Goal: Information Seeking & Learning: Compare options

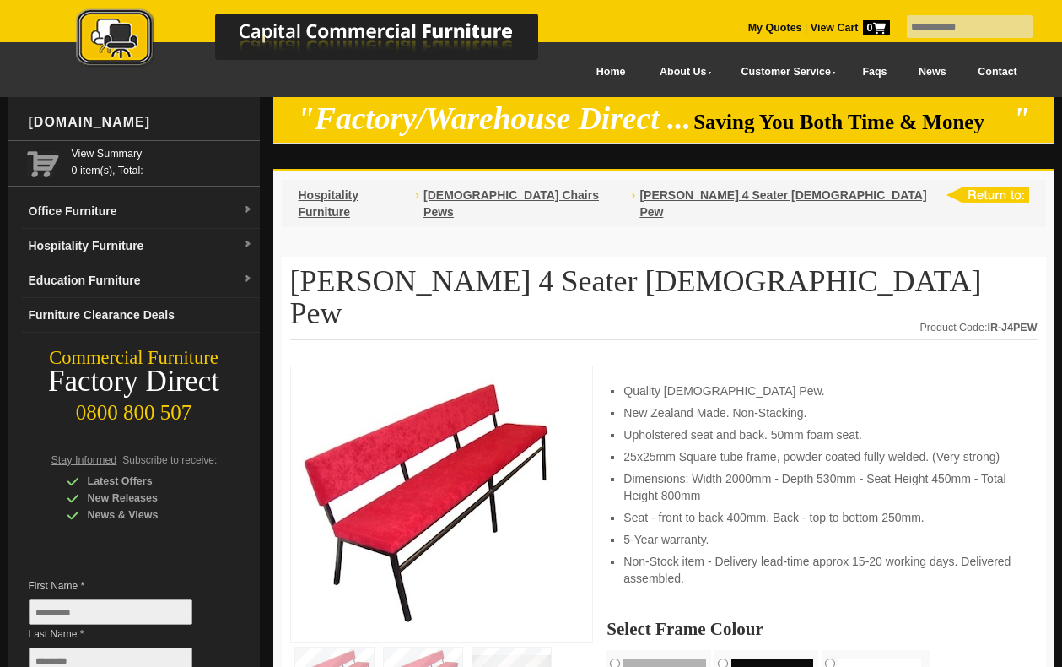
click at [913, 30] on input "text" at bounding box center [970, 26] width 127 height 23
type input "****"
click at [513, 194] on span "[DEMOGRAPHIC_DATA] Chairs Pews" at bounding box center [511, 203] width 175 height 30
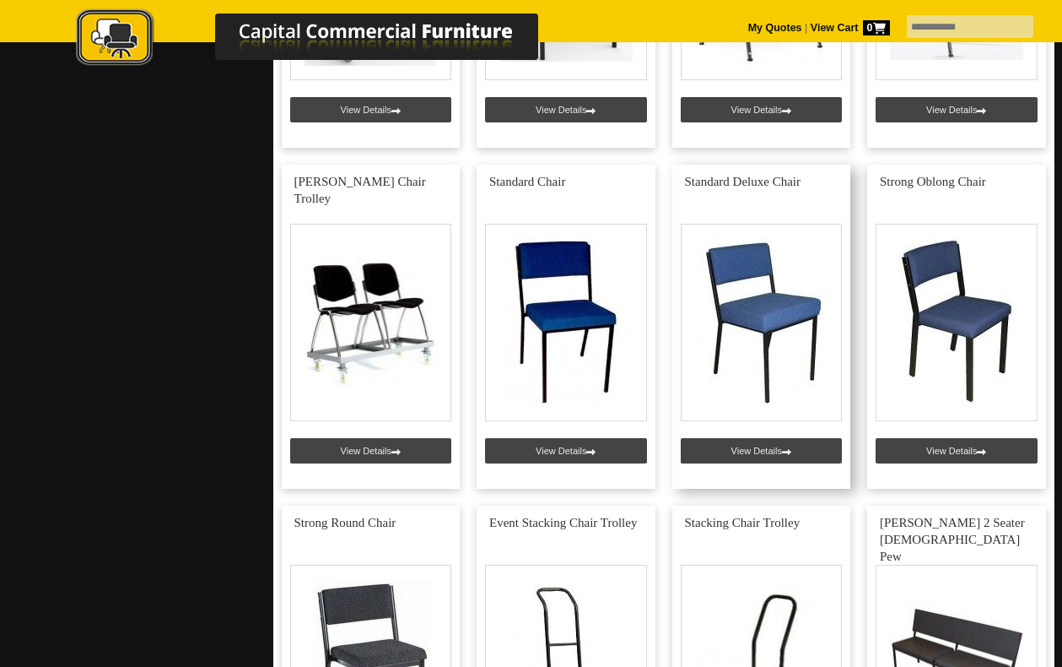
scroll to position [4039, 0]
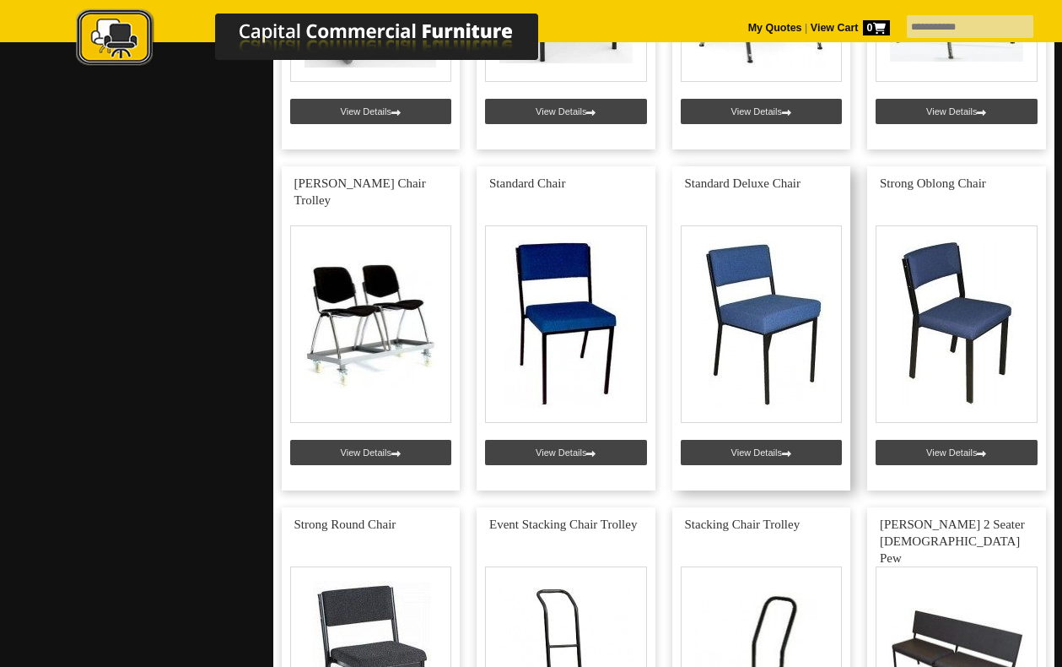
click at [829, 377] on link at bounding box center [761, 328] width 179 height 324
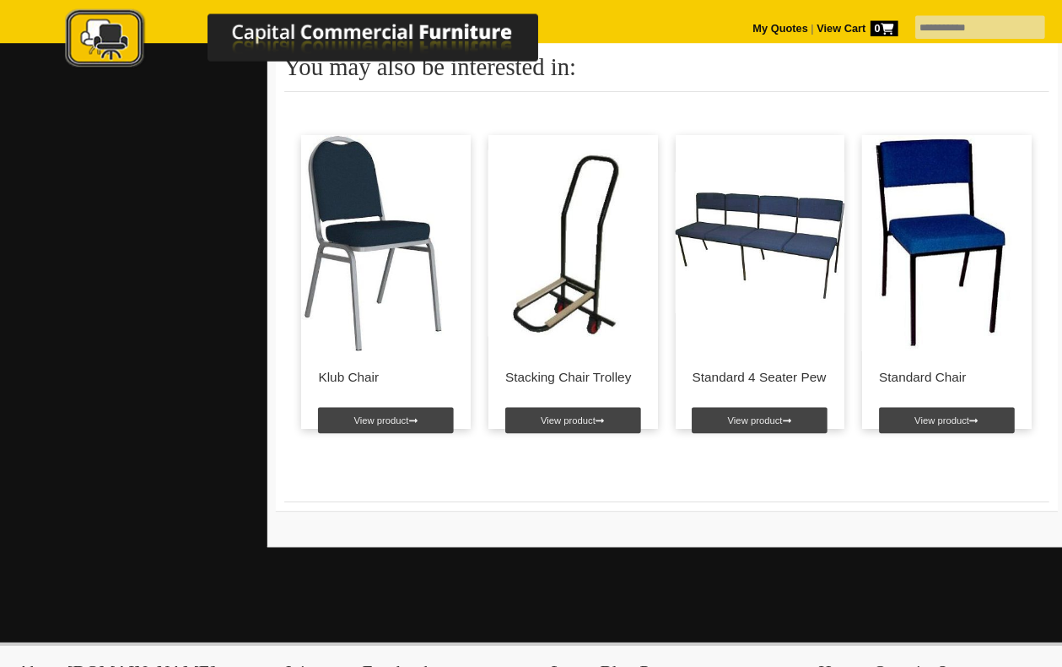
scroll to position [1456, 0]
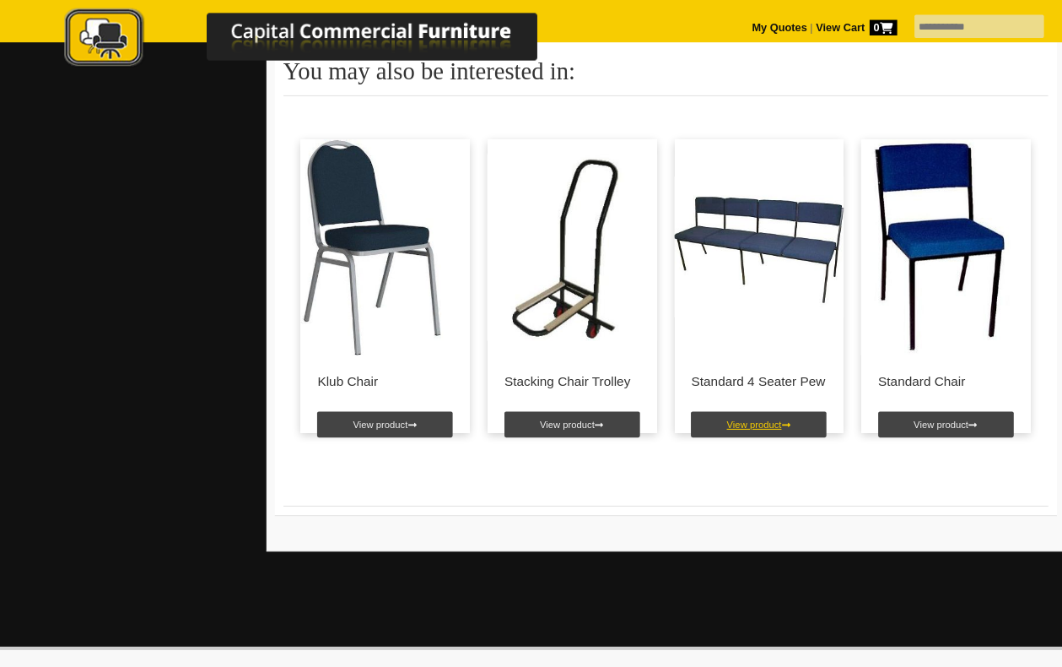
click at [722, 412] on link "View product" at bounding box center [754, 414] width 132 height 25
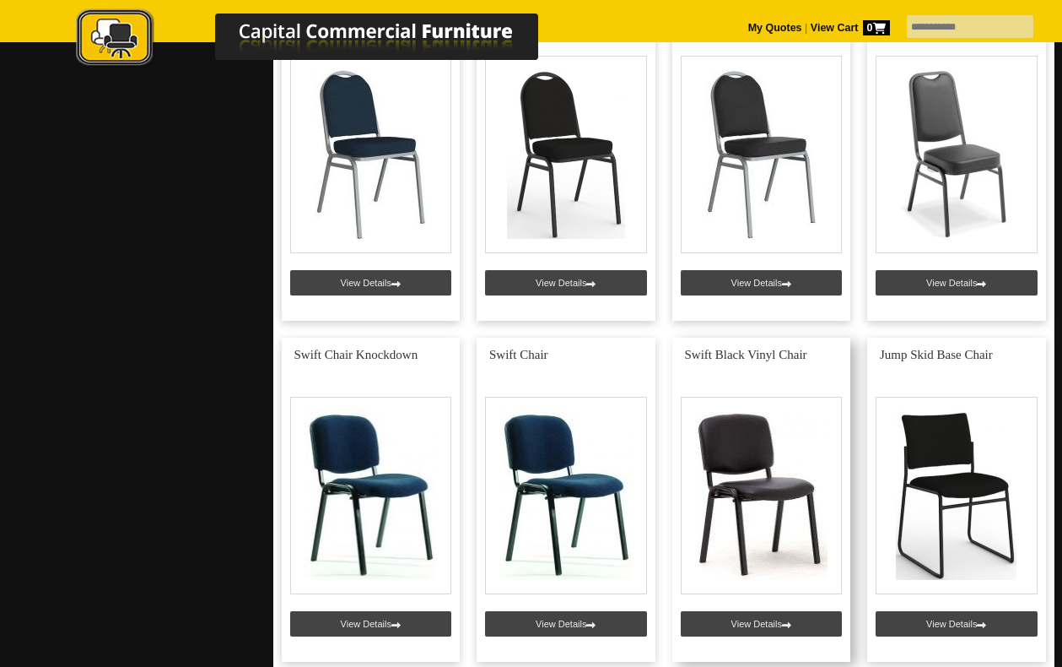
scroll to position [1806, 0]
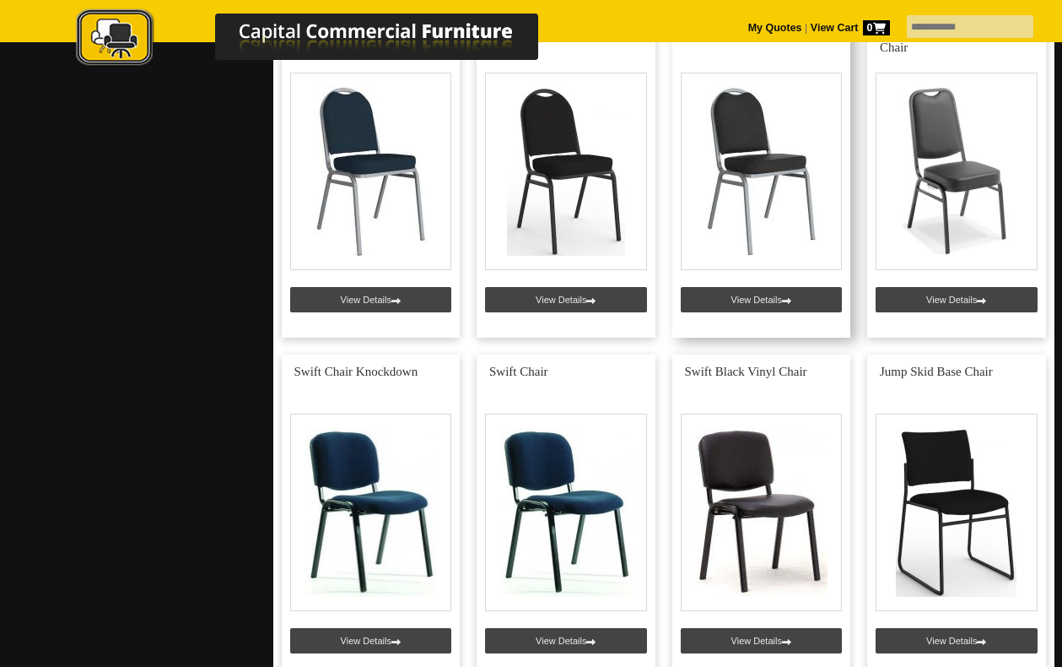
click at [764, 300] on link at bounding box center [761, 175] width 179 height 324
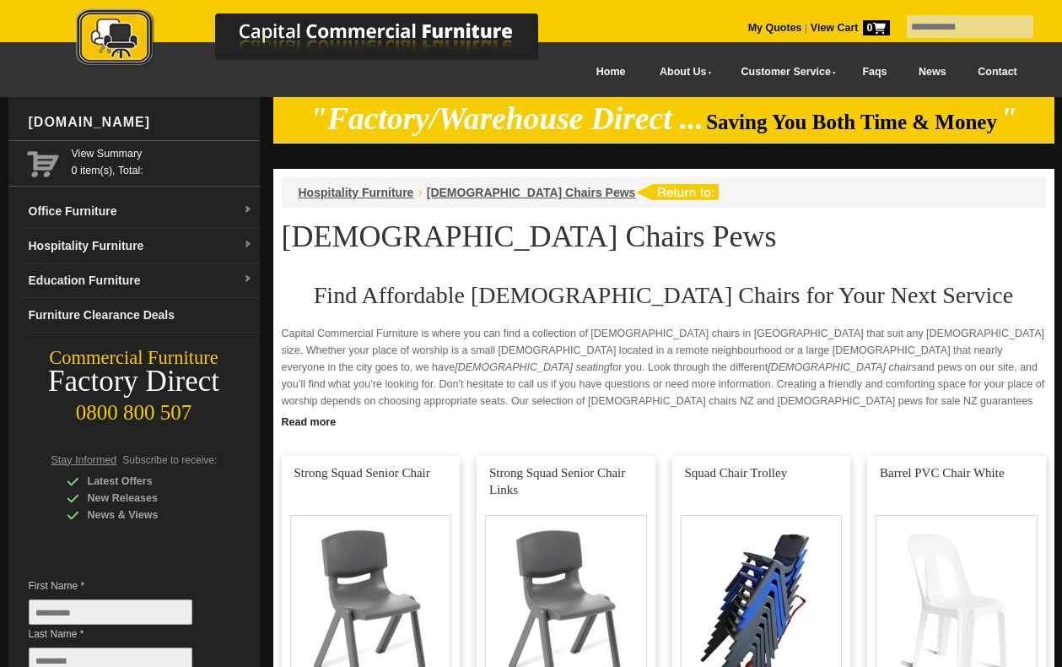
click at [923, 23] on input "text" at bounding box center [970, 26] width 127 height 23
type input "******"
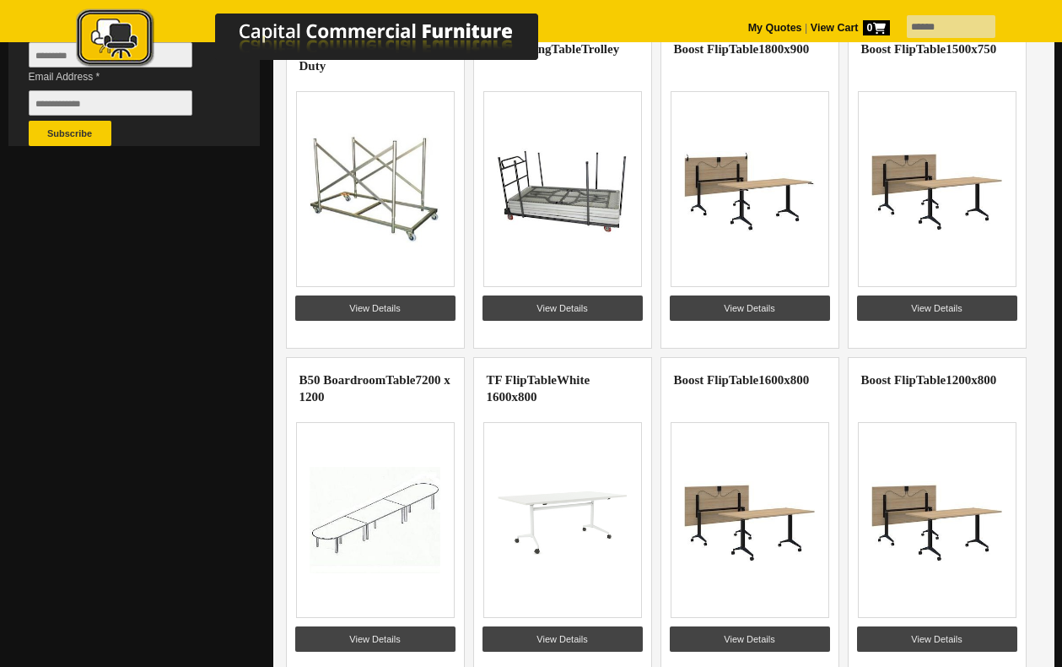
scroll to position [629, 0]
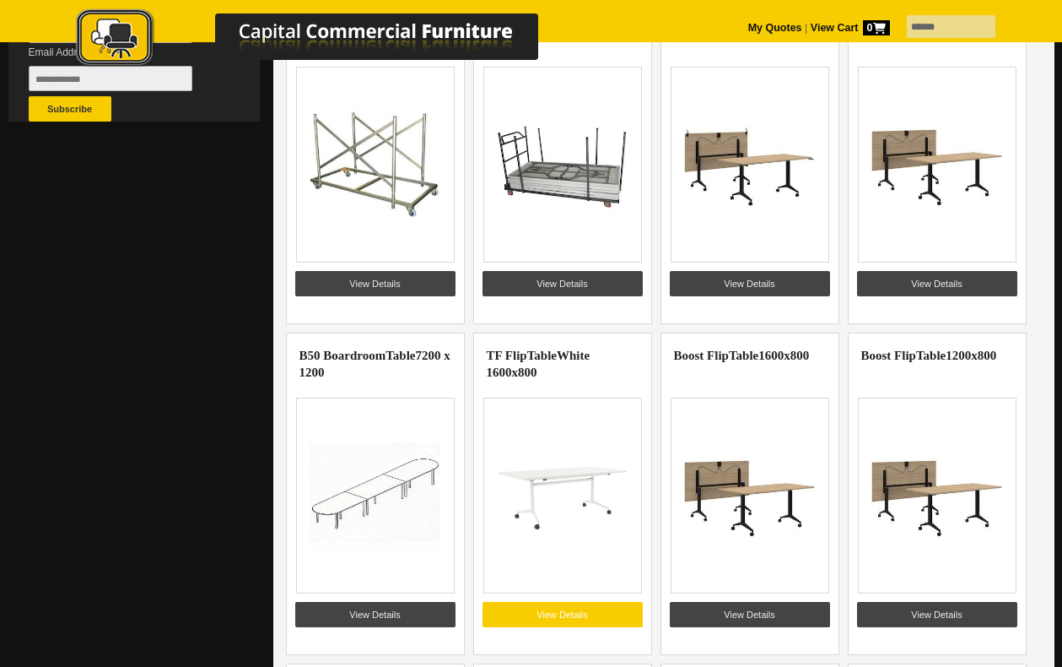
click at [529, 620] on link "View Details" at bounding box center [563, 614] width 160 height 25
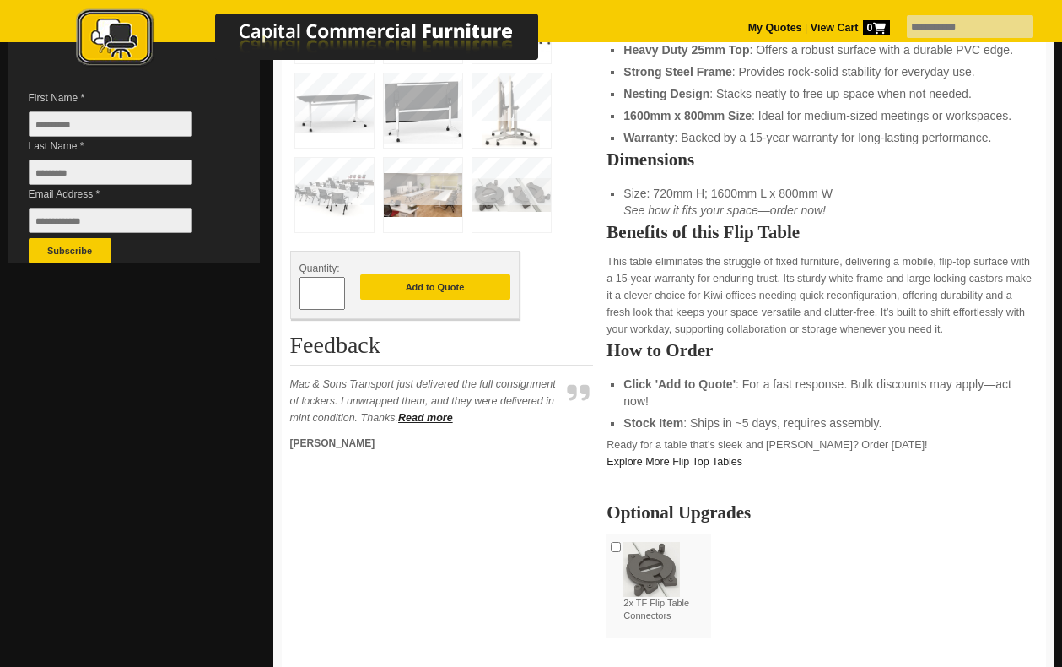
scroll to position [496, 0]
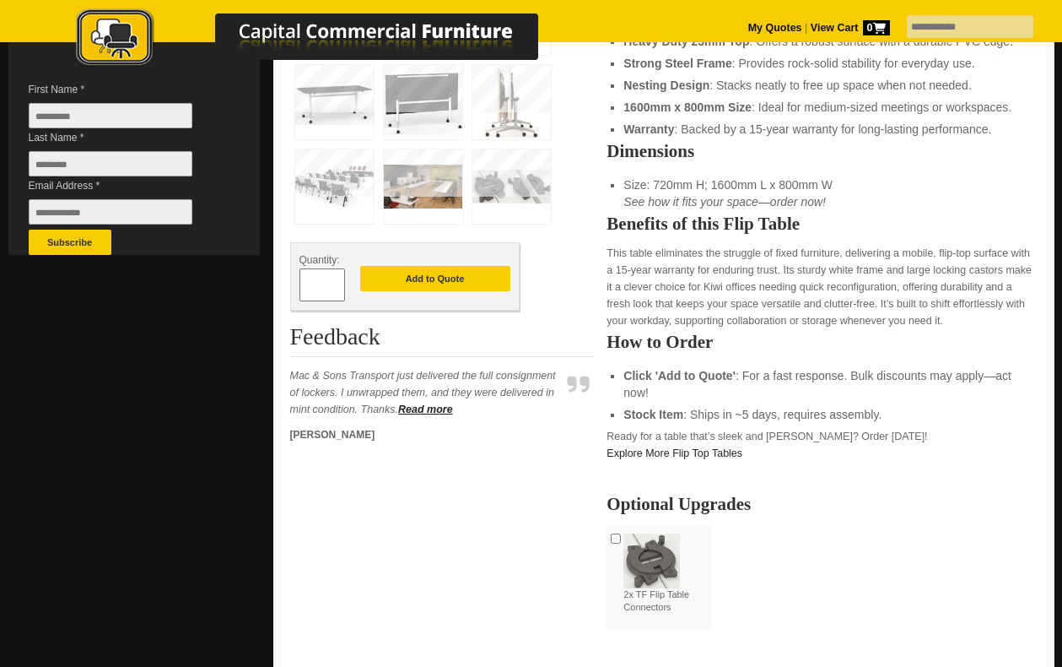
click at [418, 186] on img at bounding box center [423, 186] width 78 height 74
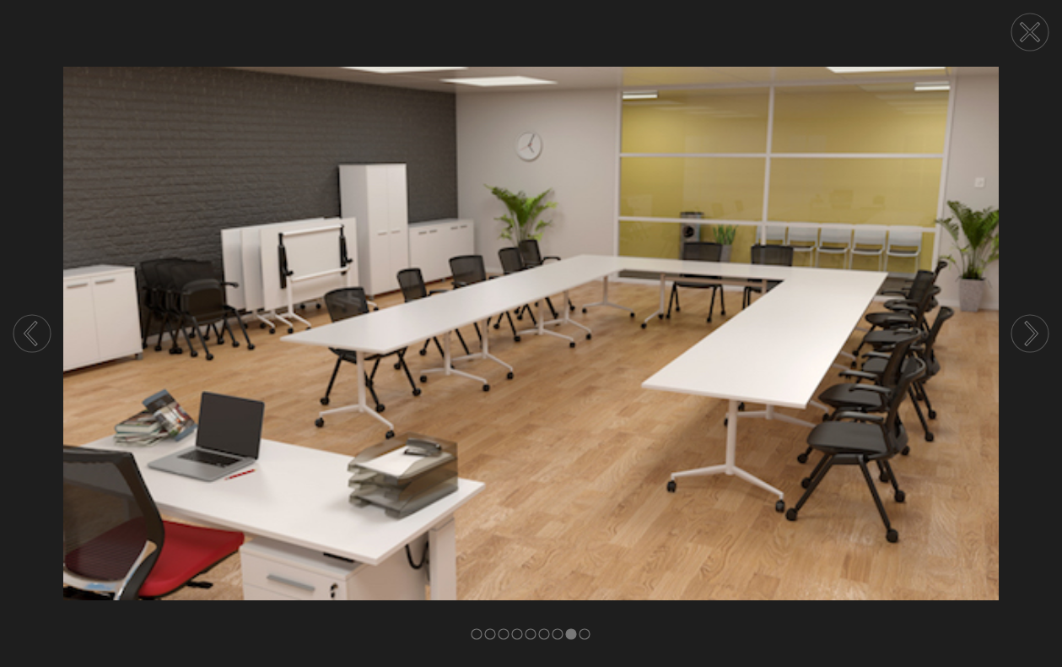
scroll to position [884, 0]
click at [1029, 30] on icon at bounding box center [1030, 32] width 17 height 17
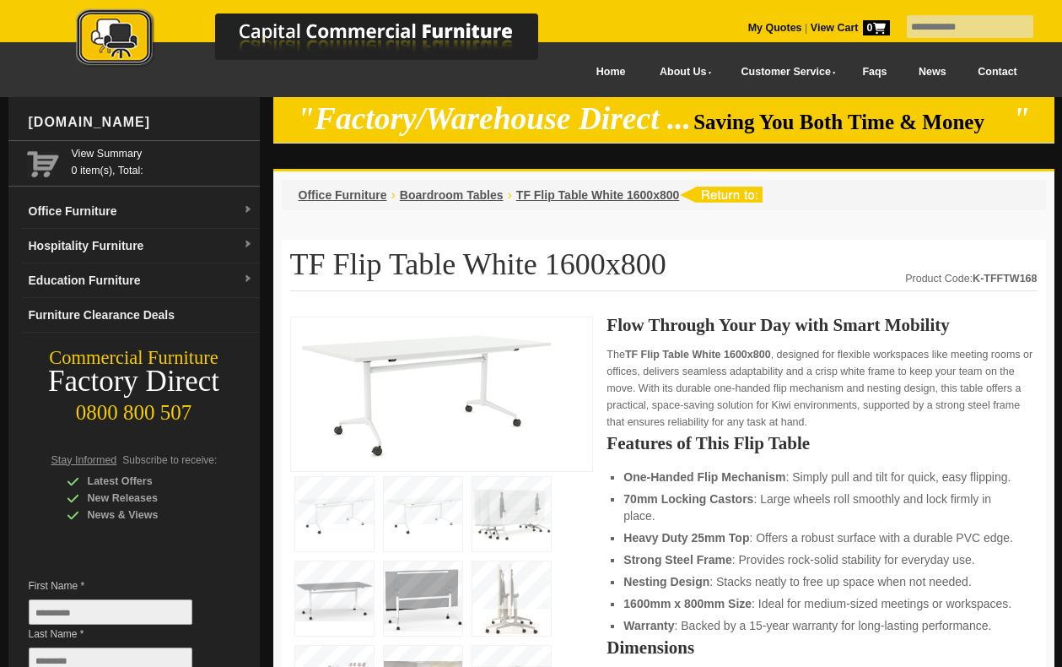
scroll to position [0, 0]
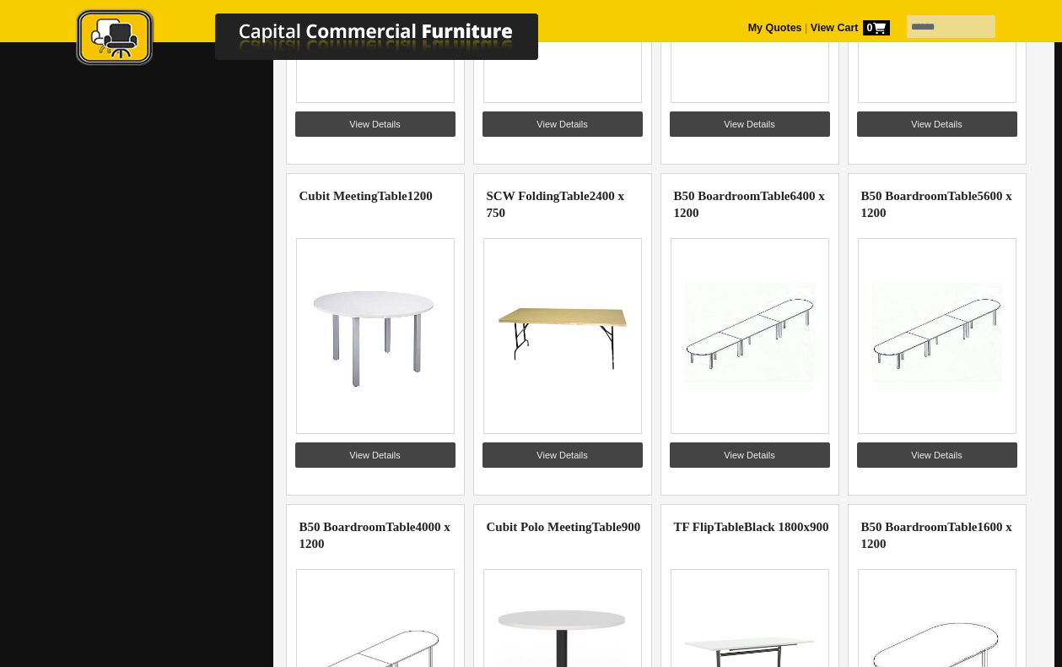
scroll to position [1333, 0]
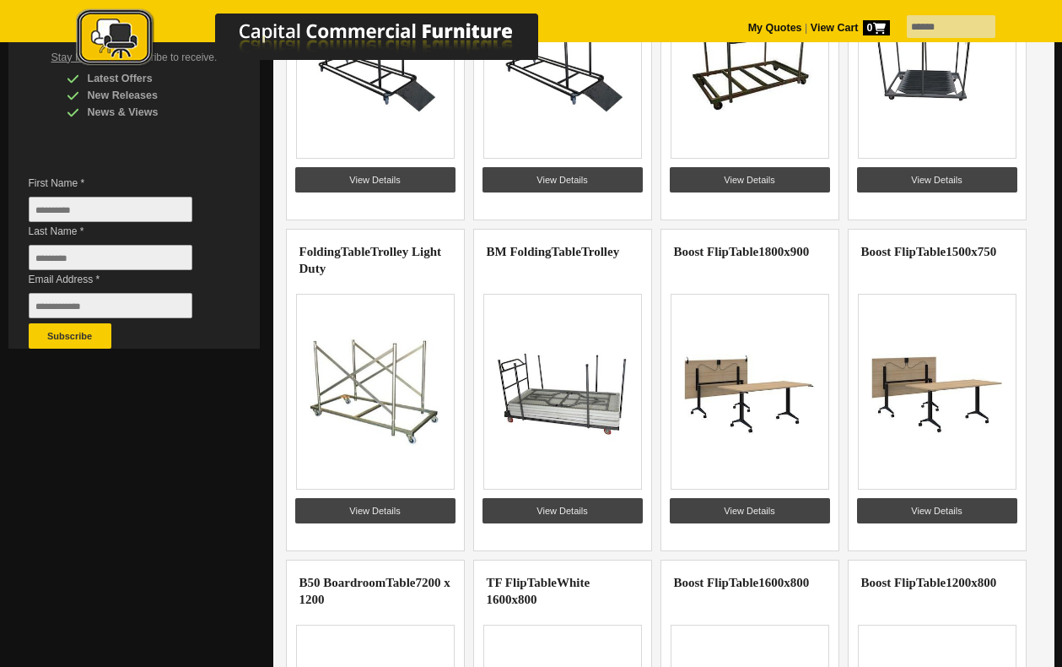
scroll to position [152, 0]
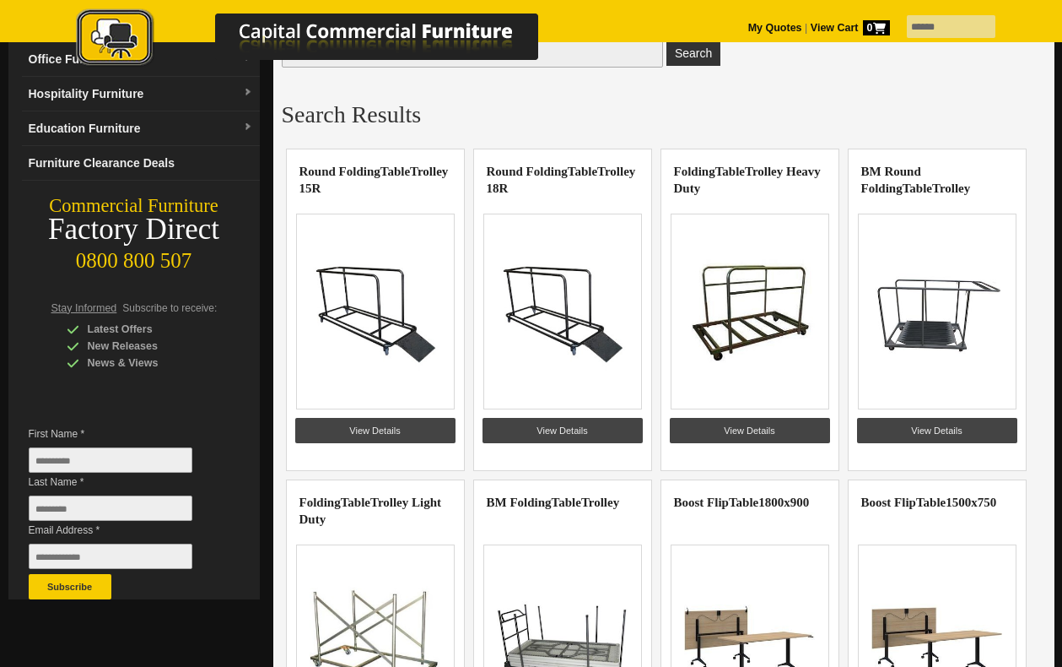
click at [572, 67] on img at bounding box center [325, 39] width 591 height 62
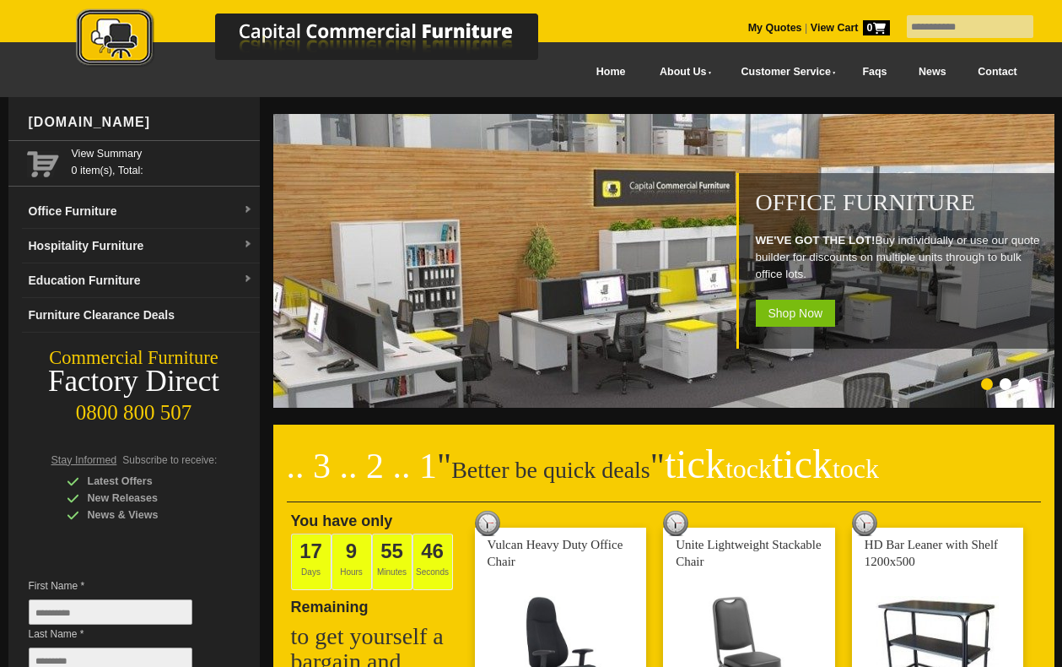
click at [937, 24] on input "text" at bounding box center [970, 26] width 127 height 23
type input "******"
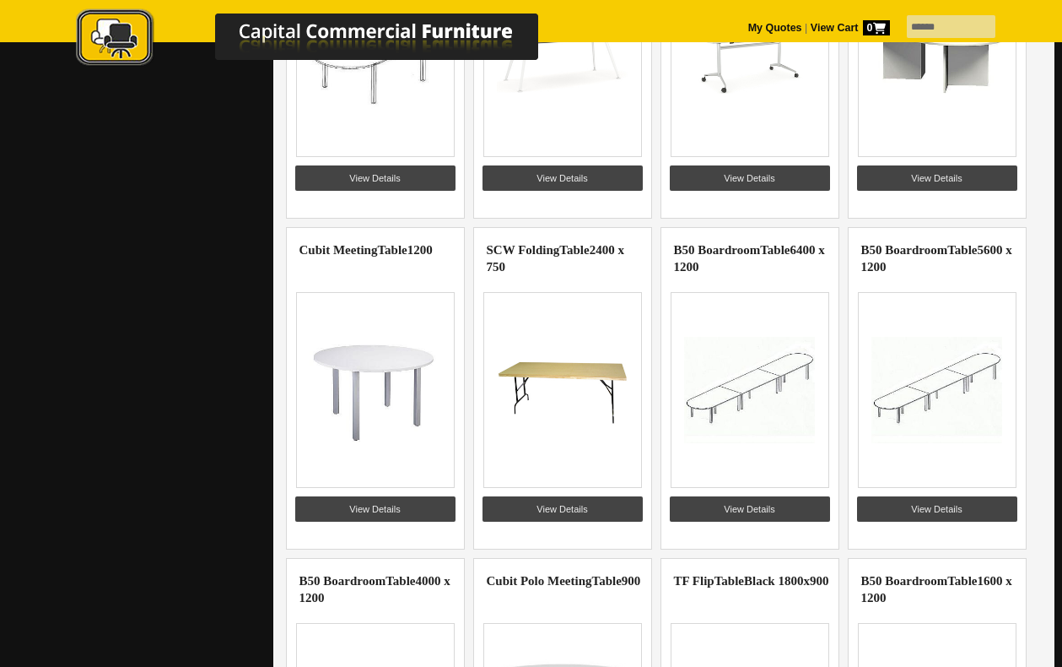
scroll to position [1434, 0]
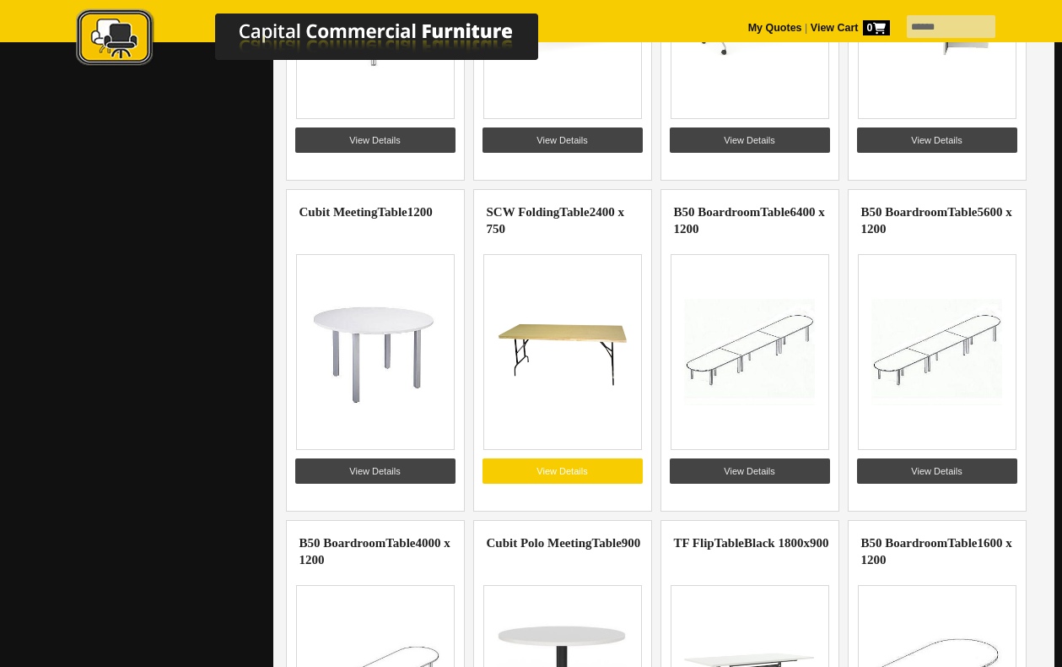
click at [560, 475] on link "View Details" at bounding box center [563, 470] width 160 height 25
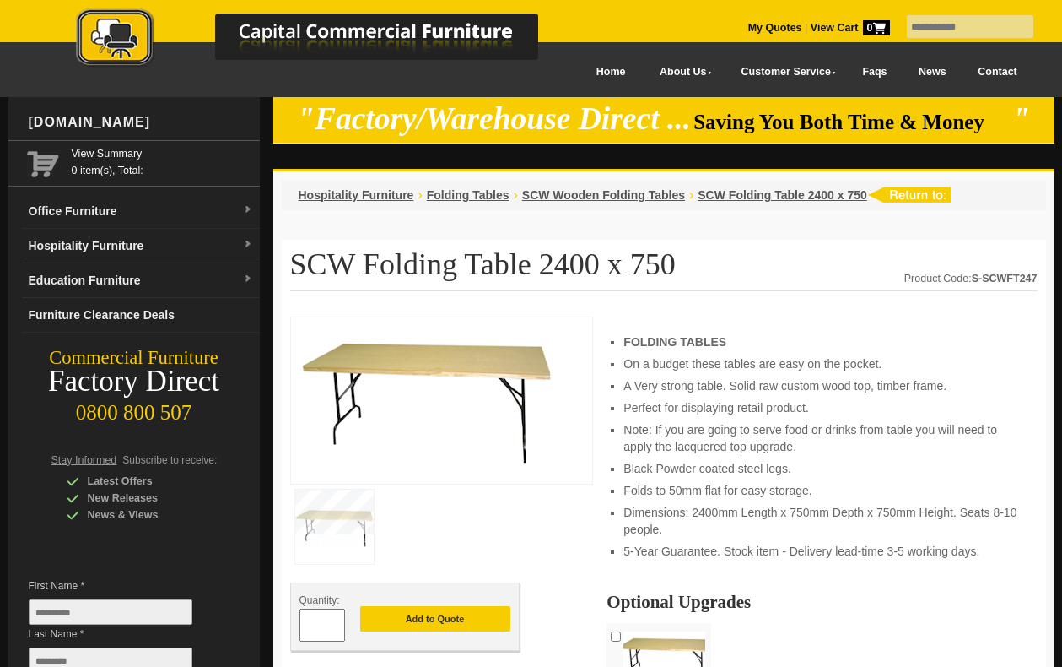
click at [916, 26] on input "text" at bounding box center [970, 26] width 127 height 23
type input "*****"
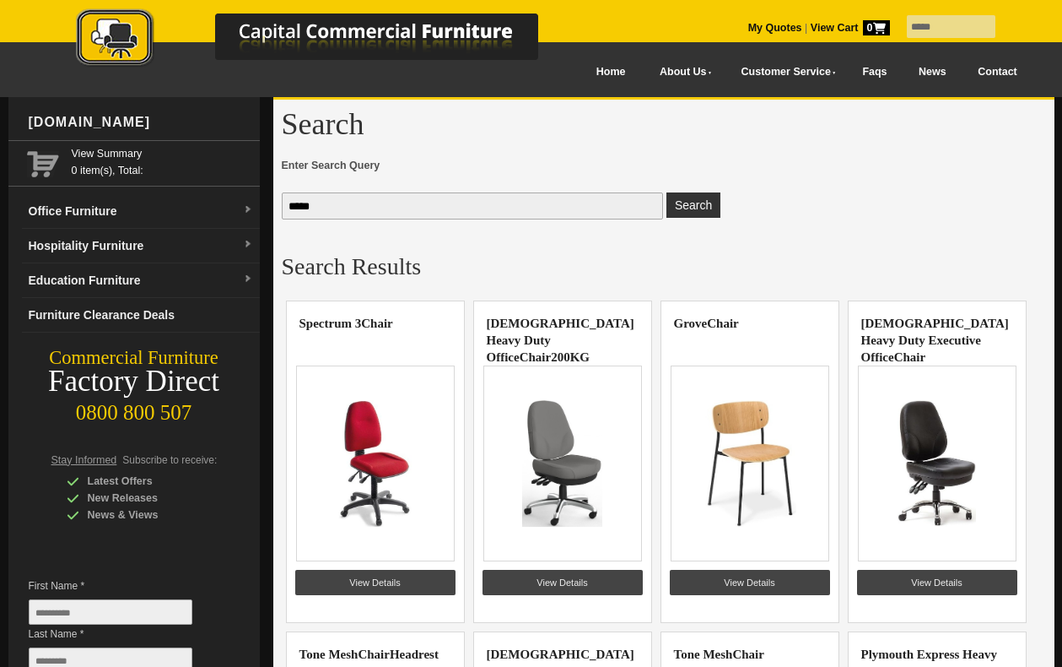
drag, startPoint x: 916, startPoint y: 30, endPoint x: 868, endPoint y: 29, distance: 48.1
click at [868, 0] on div "***** My Quotes | View Cart 0" at bounding box center [532, 0] width 1004 height 0
type input "*"
type input "**********"
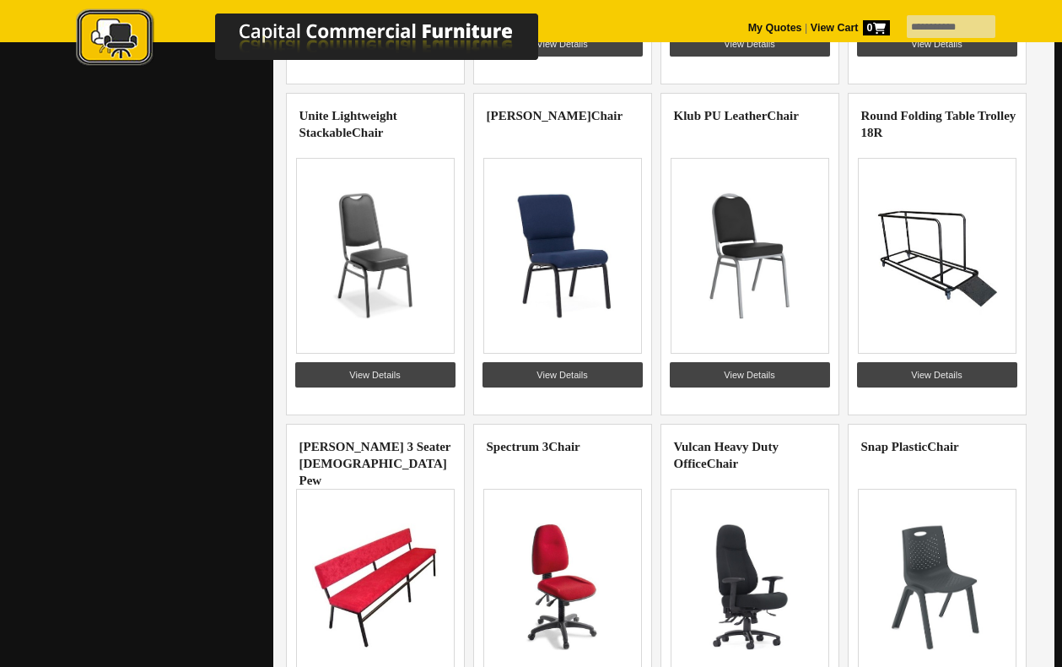
scroll to position [1204, 0]
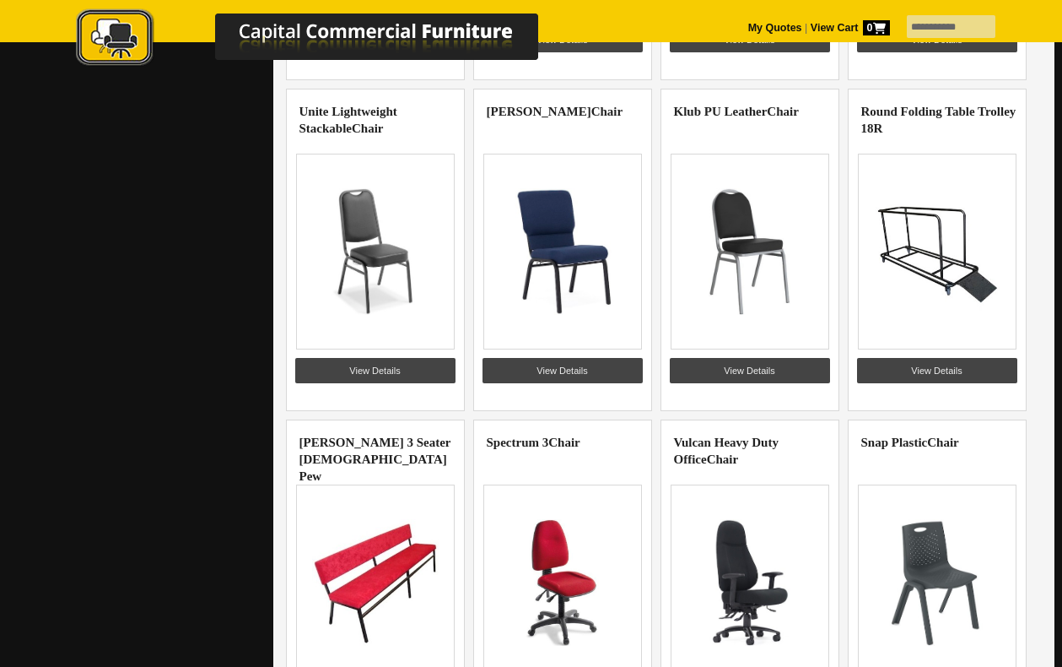
click at [548, 367] on link "View Details" at bounding box center [563, 370] width 160 height 25
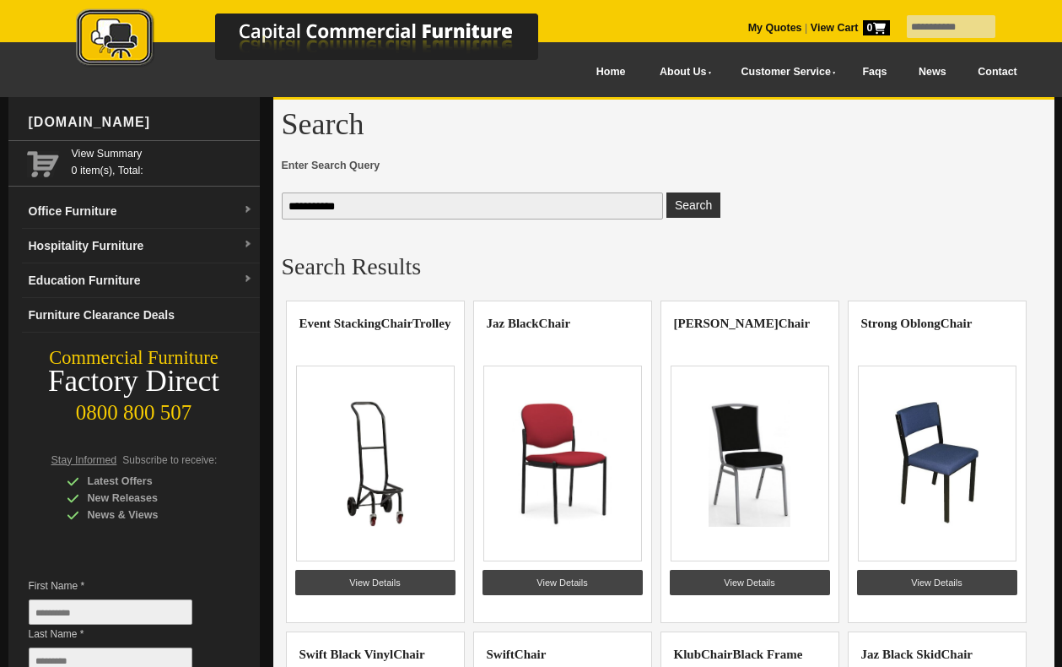
scroll to position [304, 0]
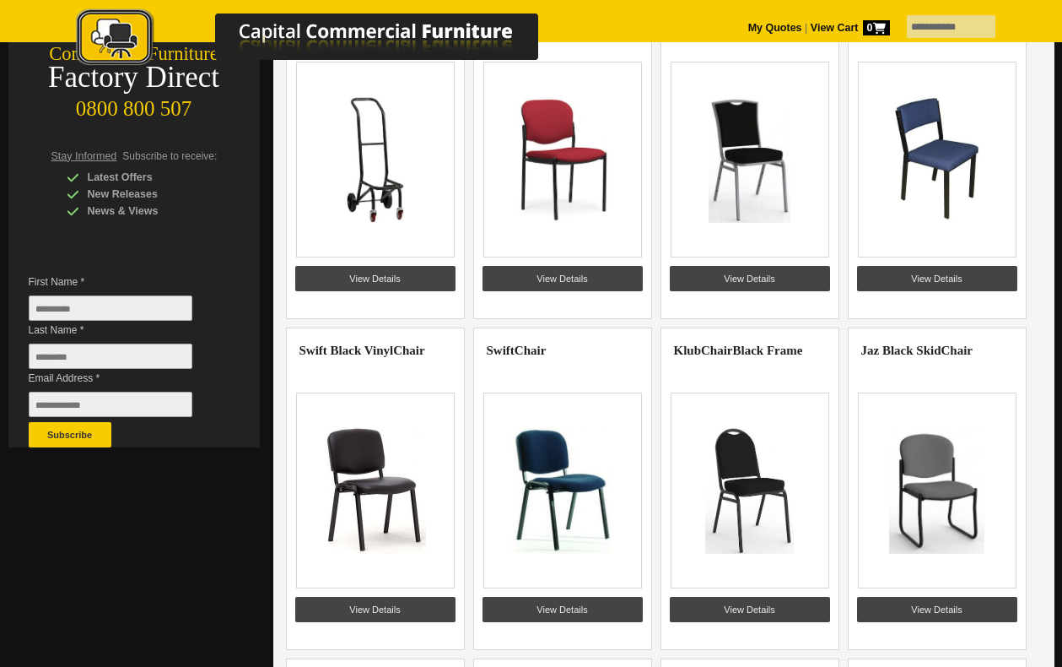
click at [440, 223] on img at bounding box center [375, 159] width 131 height 127
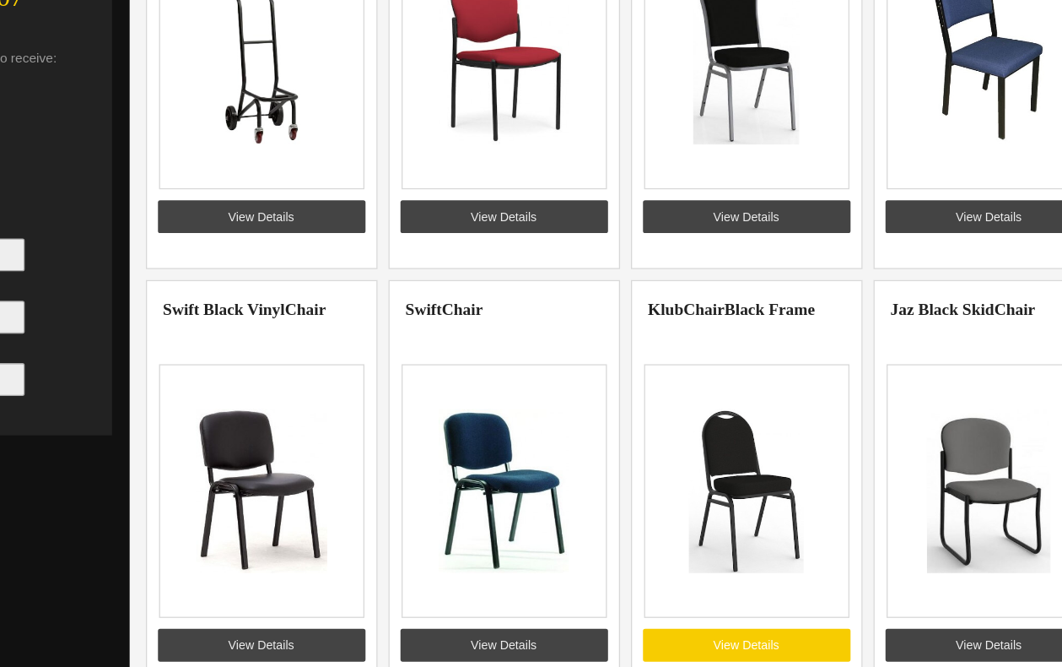
click at [670, 637] on link "View Details" at bounding box center [750, 649] width 160 height 25
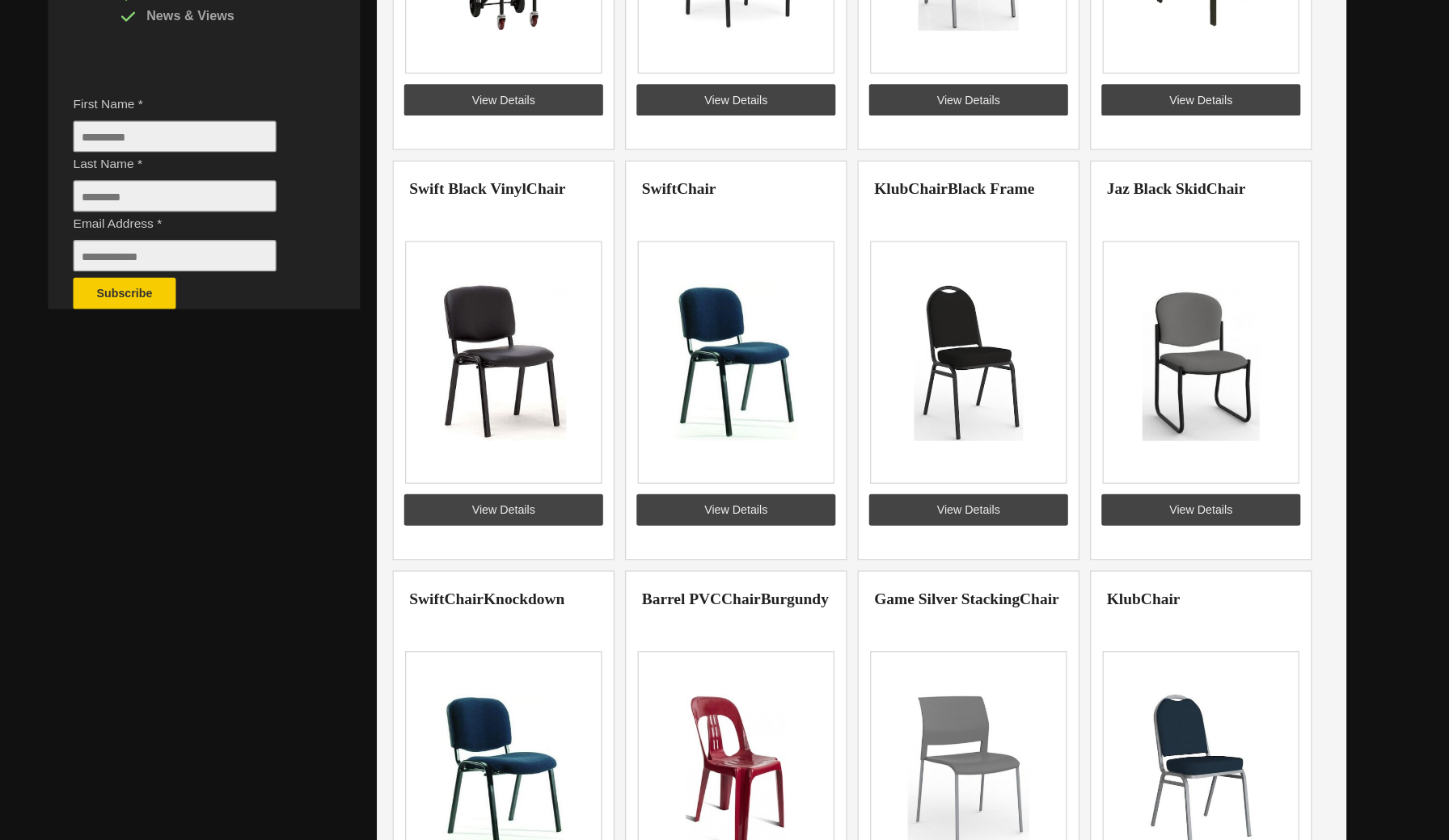
scroll to position [293, 0]
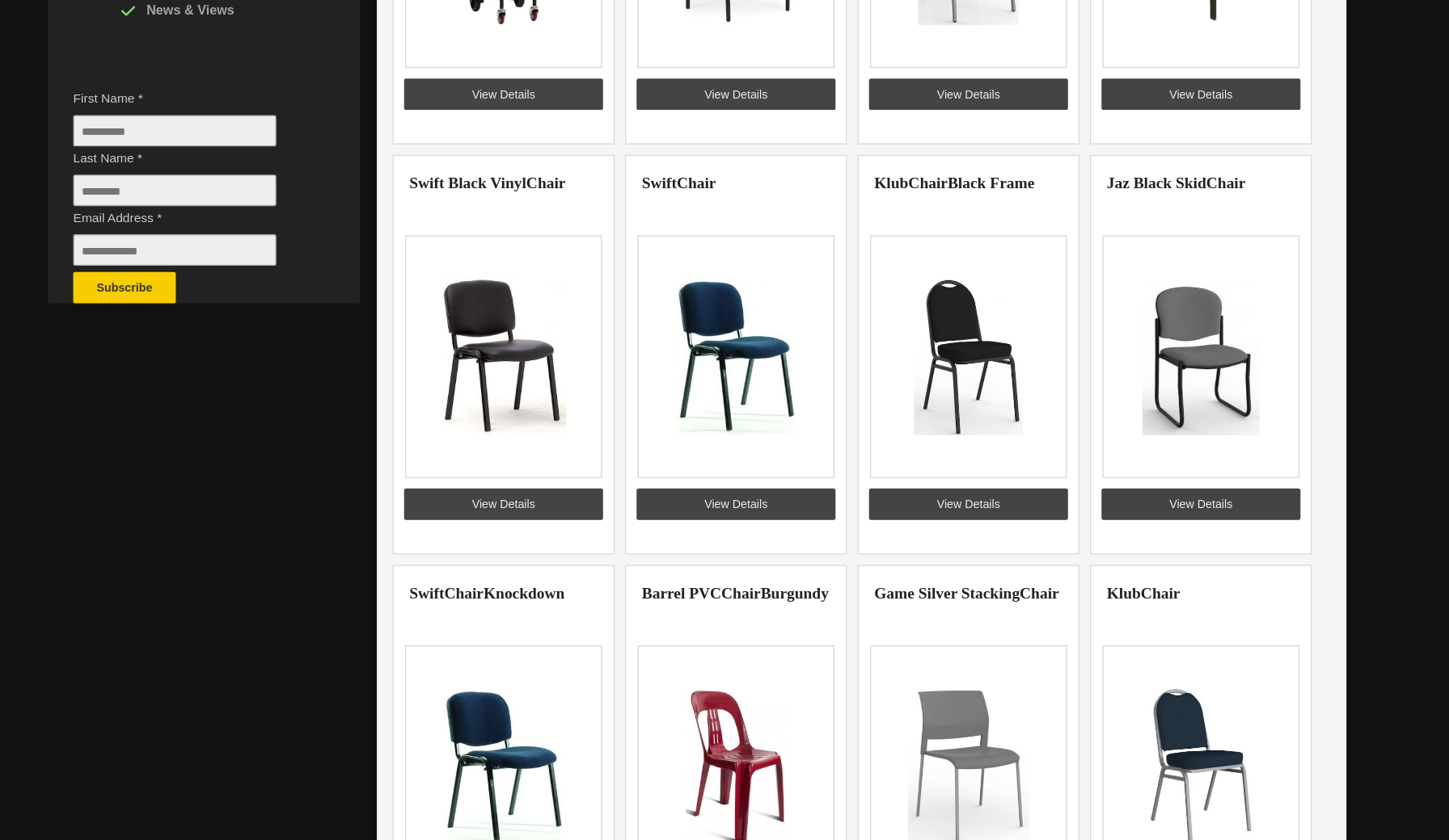
click at [513, 211] on img at bounding box center [575, 150] width 126 height 122
click at [498, 569] on link "View Details" at bounding box center [575, 580] width 153 height 24
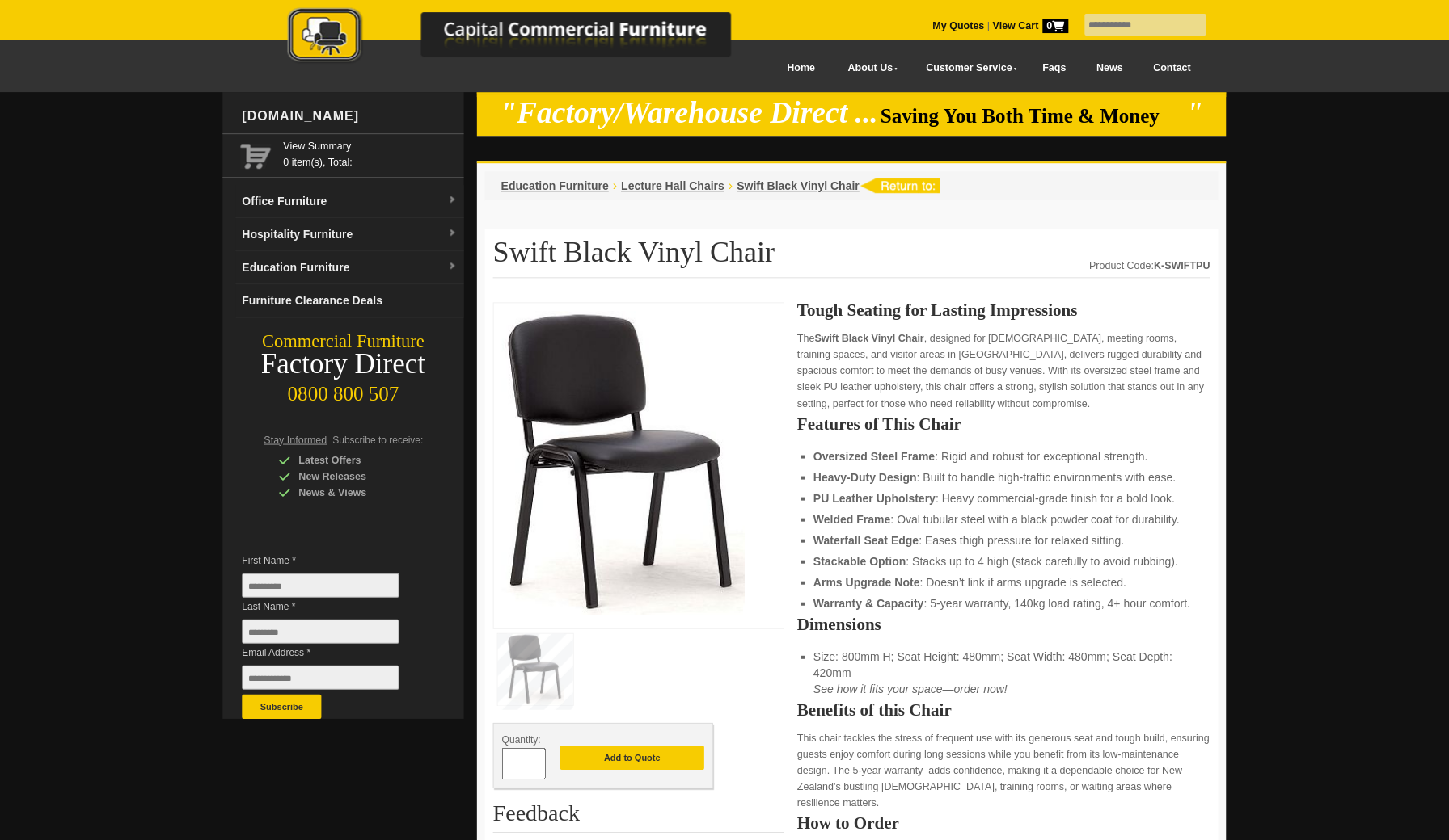
click at [685, 514] on img at bounding box center [623, 464] width 242 height 304
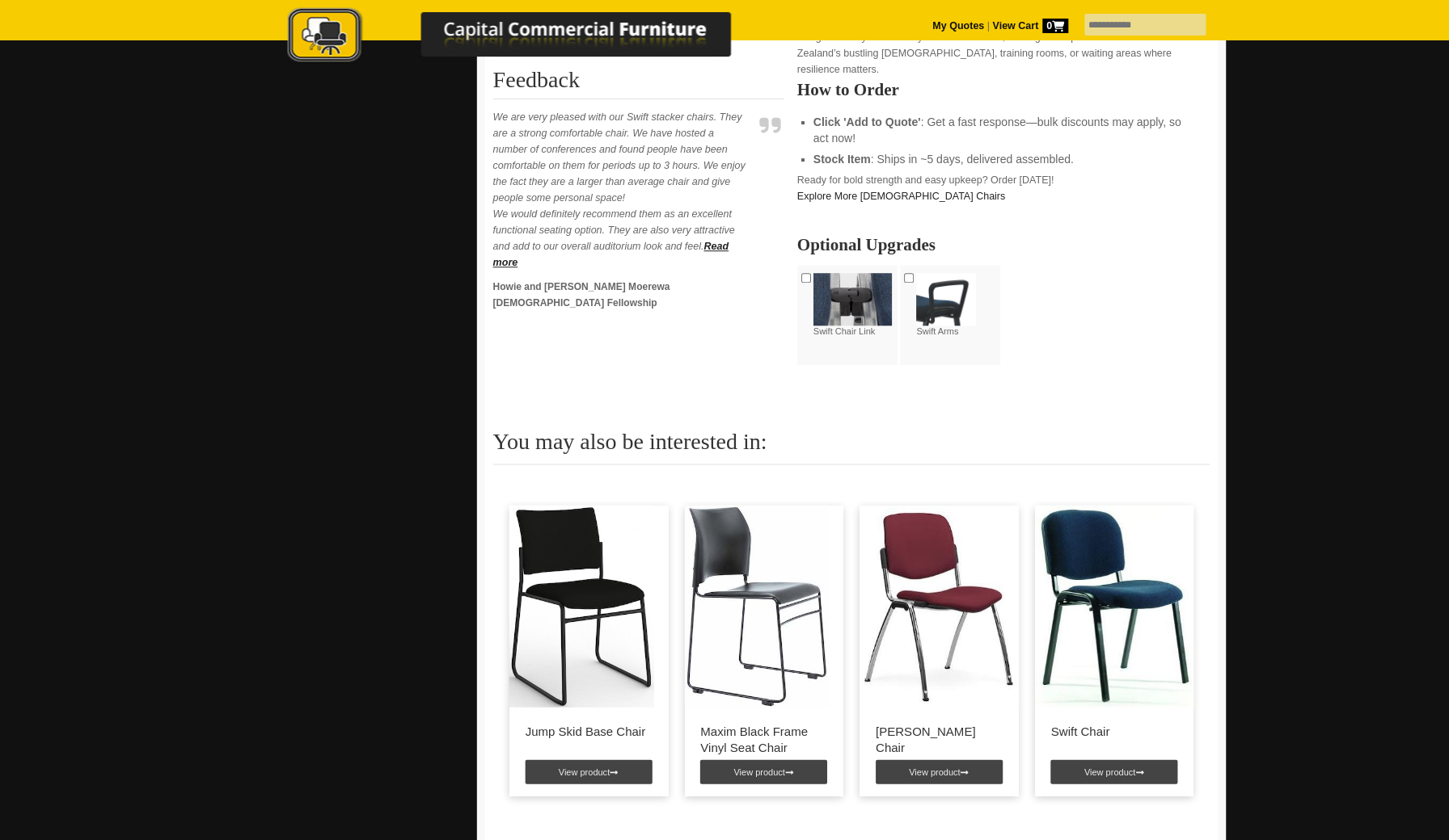
scroll to position [738, 0]
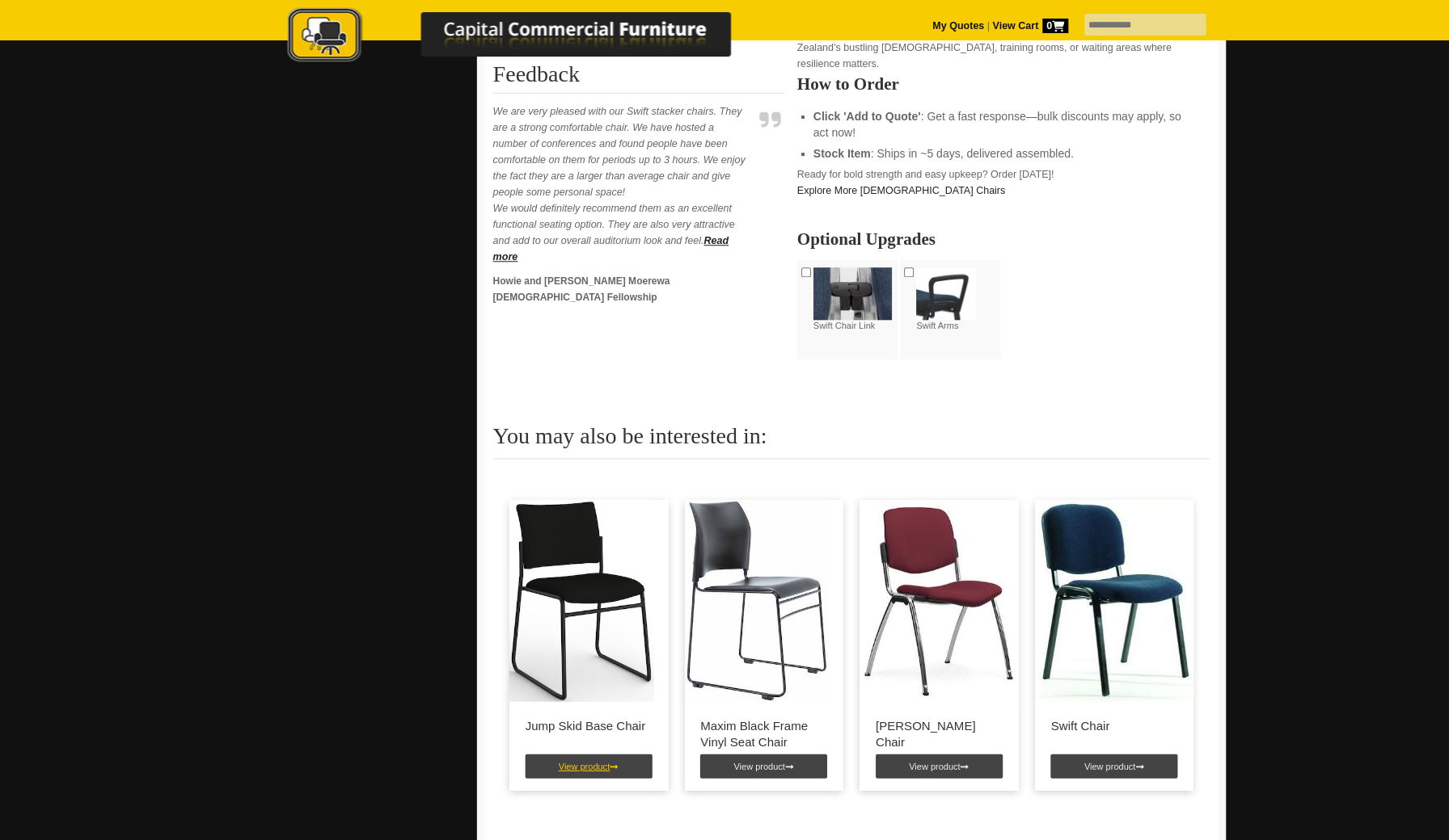
click at [568, 755] on link "View product" at bounding box center [588, 766] width 126 height 24
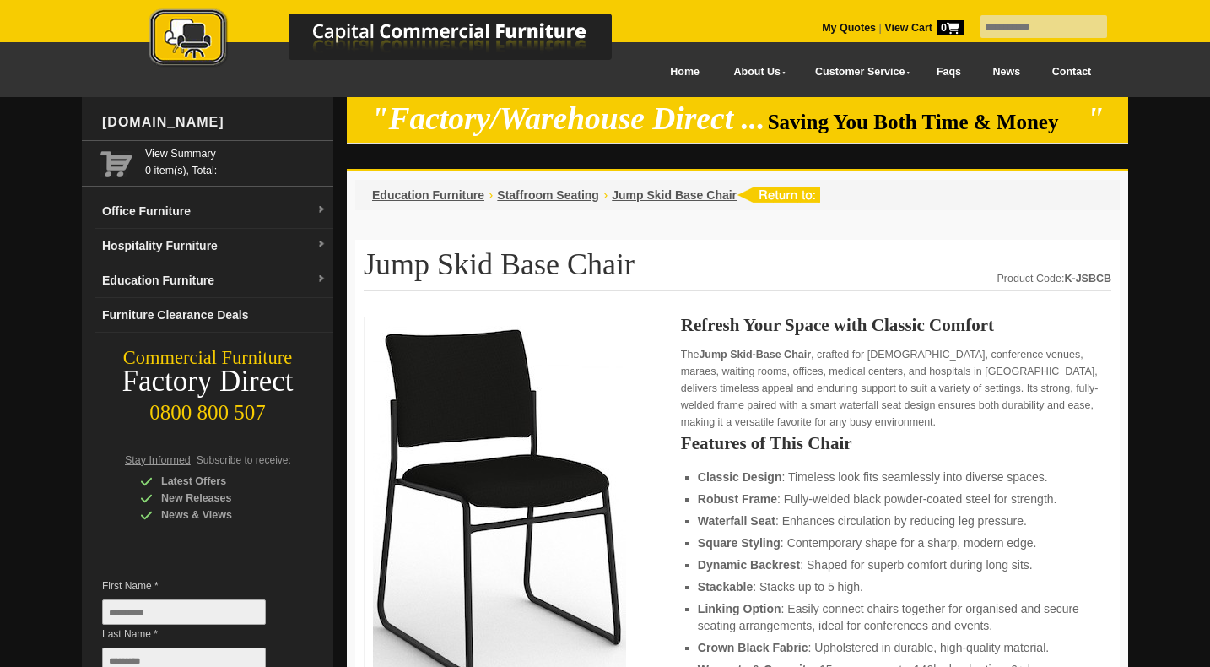
click at [1020, 27] on input "text" at bounding box center [1043, 26] width 127 height 23
type input "**********"
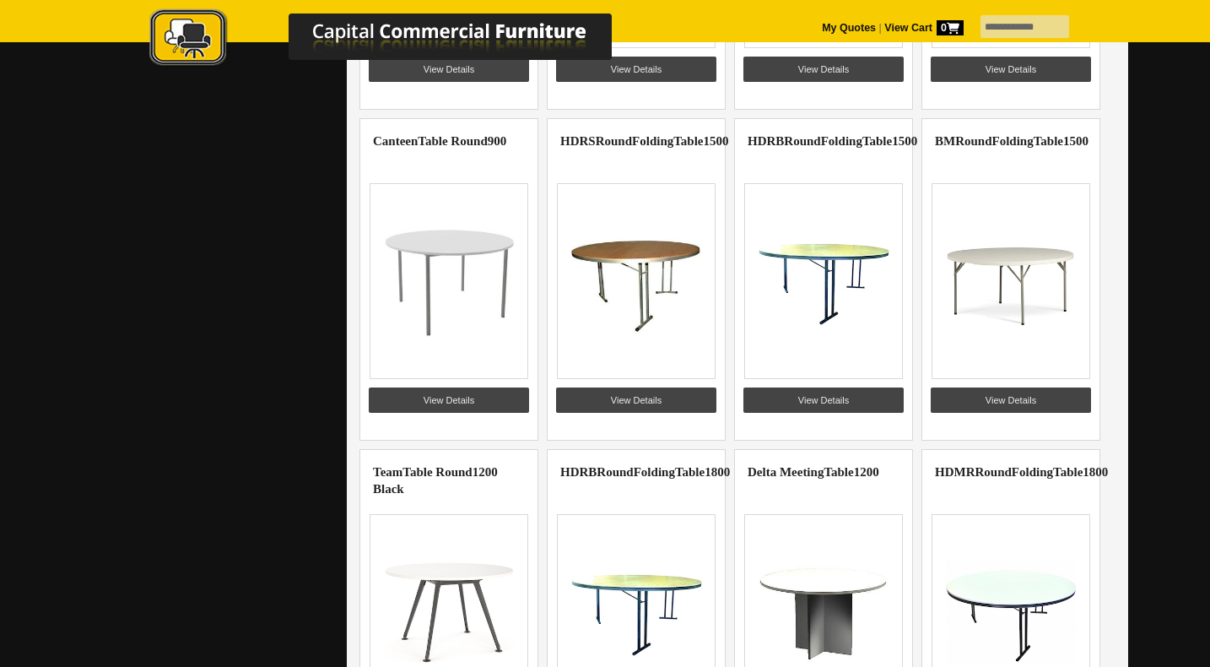
scroll to position [844, 0]
click at [643, 402] on link "View Details" at bounding box center [636, 399] width 160 height 25
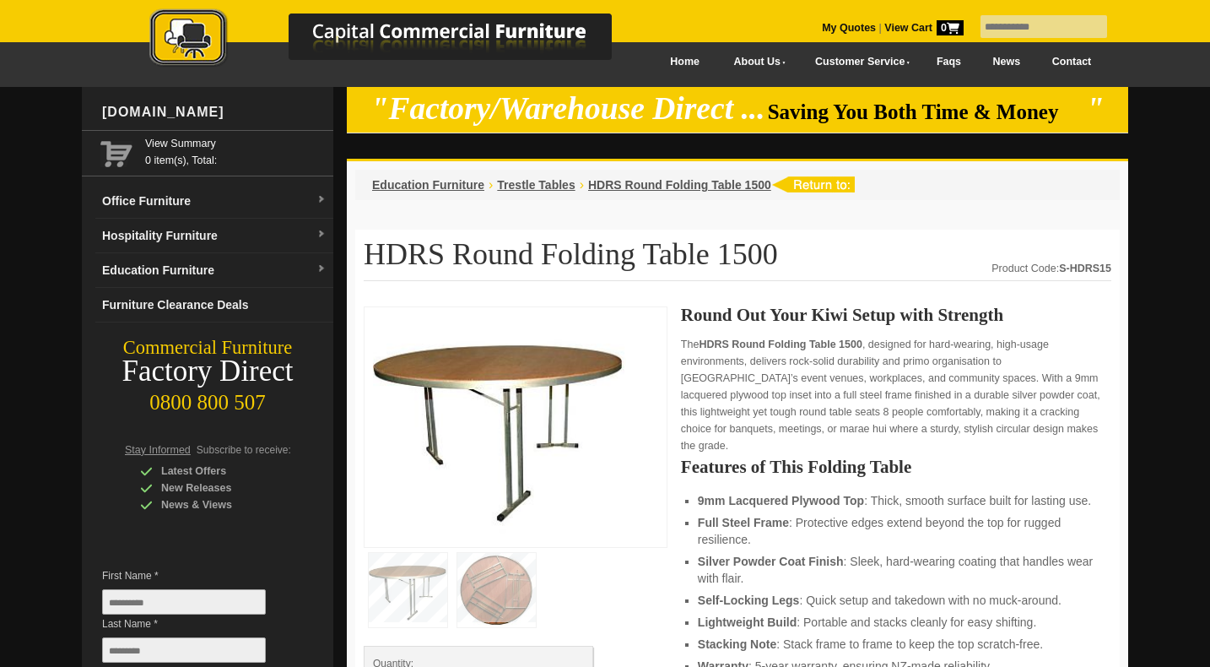
scroll to position [9, 0]
